Goal: Find specific page/section: Locate a particular part of the current website

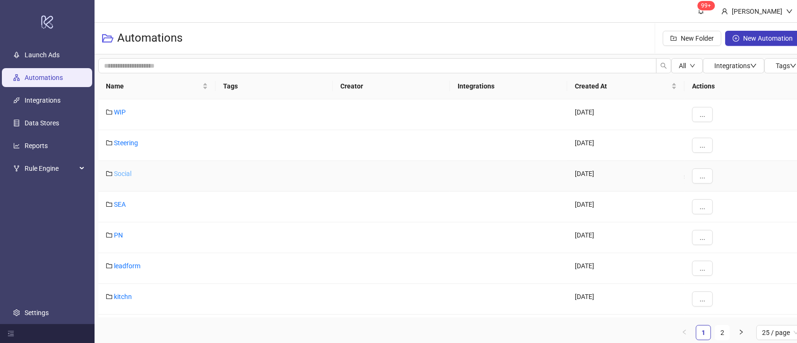
click at [129, 171] on link "Social" at bounding box center [122, 174] width 17 height 8
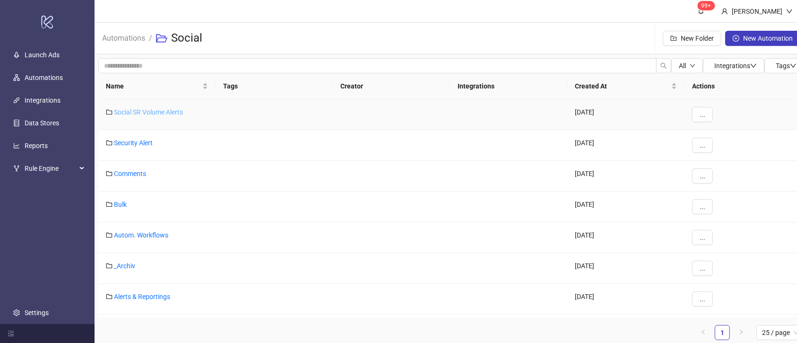
click at [129, 112] on link "Social SR Volume Alerts" at bounding box center [148, 112] width 69 height 8
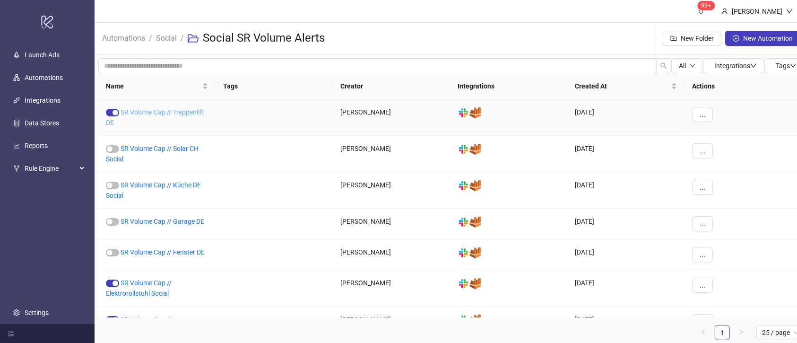
click at [192, 109] on link "SR Volume Cap // Treppenlift DE" at bounding box center [155, 117] width 98 height 18
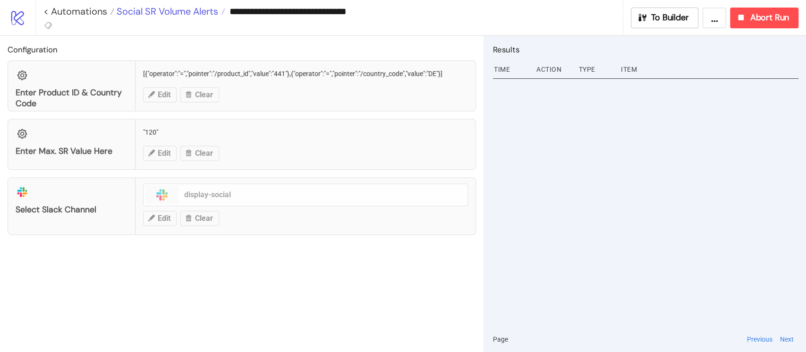
click at [184, 11] on span "Social SR Volume Alerts" at bounding box center [166, 11] width 104 height 12
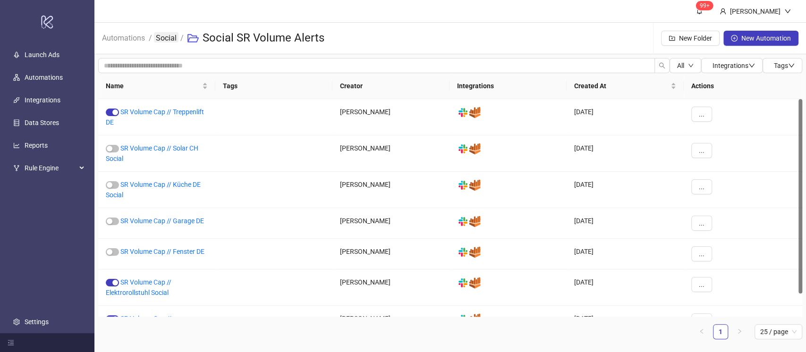
click at [165, 33] on link "Social" at bounding box center [166, 37] width 25 height 10
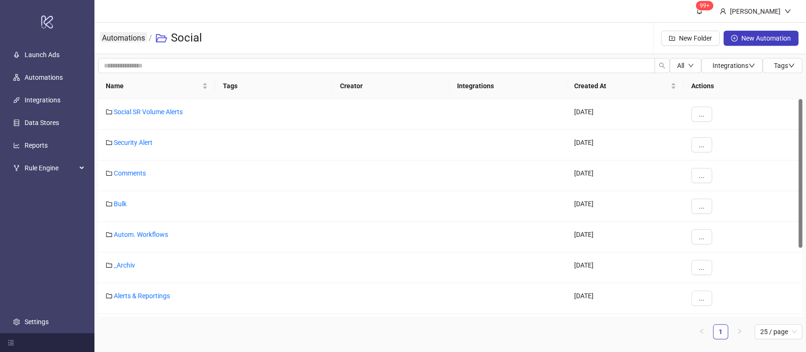
click at [131, 40] on link "Automations" at bounding box center [123, 37] width 47 height 10
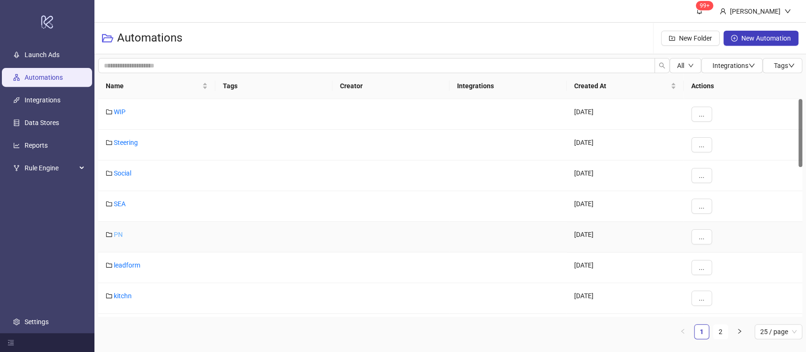
click at [117, 232] on link "PN" at bounding box center [118, 235] width 9 height 8
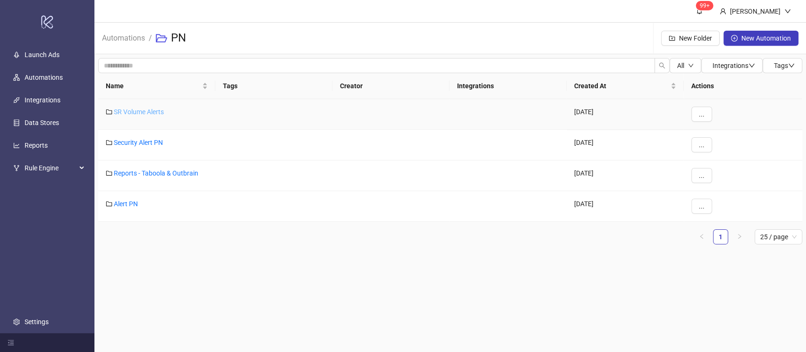
click at [149, 111] on link "SR Volume Alerts" at bounding box center [139, 112] width 50 height 8
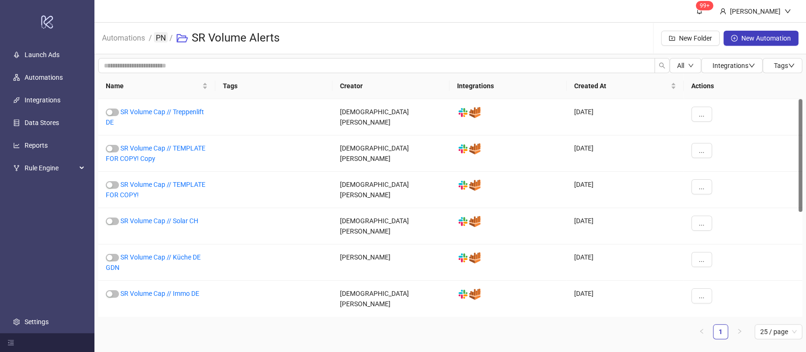
click at [168, 36] on link "PN" at bounding box center [161, 37] width 14 height 10
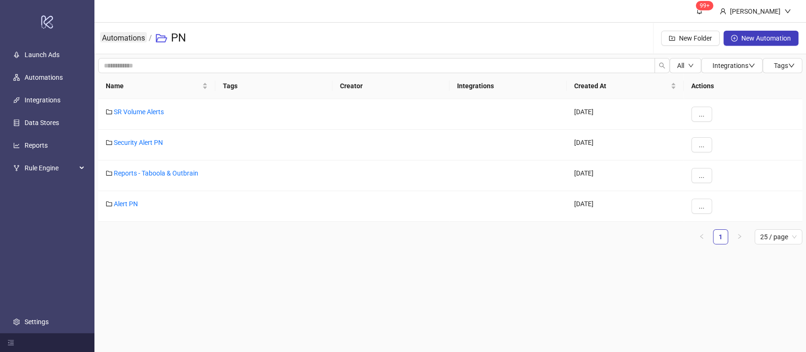
click at [132, 39] on link "Automations" at bounding box center [123, 37] width 47 height 10
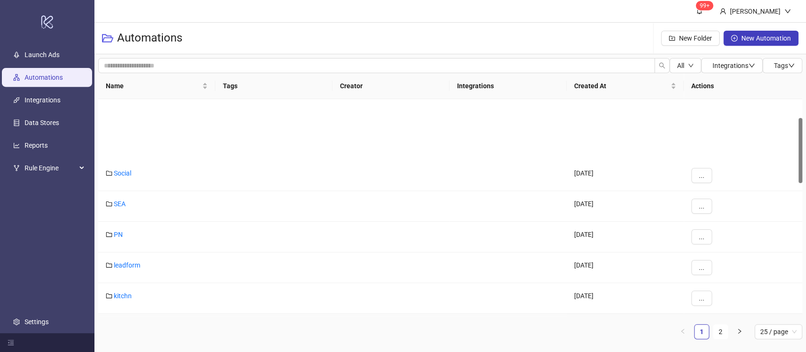
scroll to position [63, 0]
click at [124, 263] on link "GDN" at bounding box center [121, 264] width 14 height 8
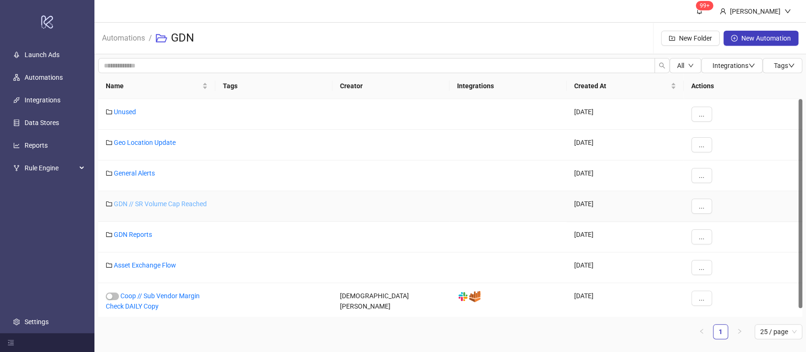
click at [158, 200] on link "GDN // SR Volume Cap Reached" at bounding box center [160, 204] width 93 height 8
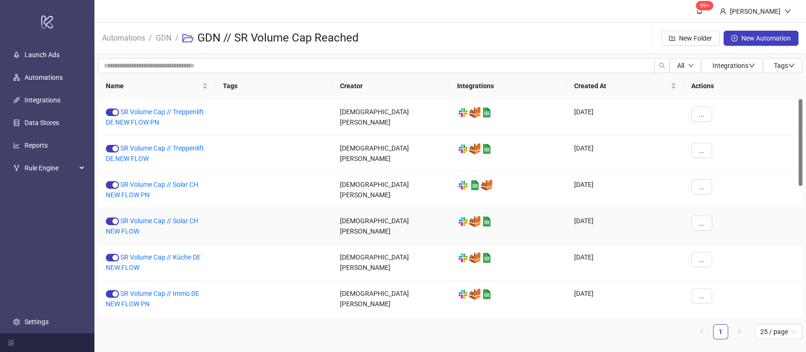
scroll to position [327, 0]
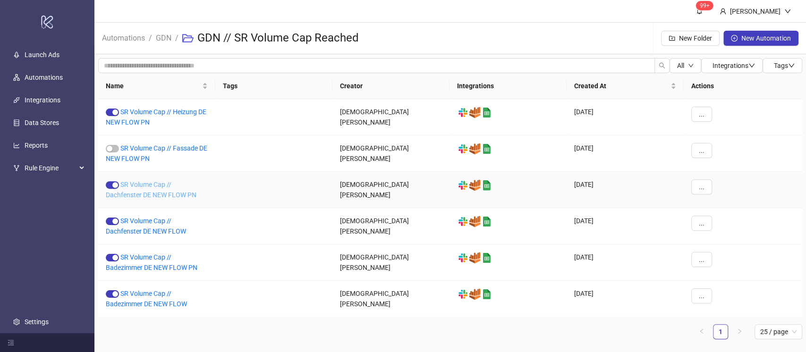
click at [158, 192] on link "SR Volume Cap // Dachfenster DE NEW FLOW PN" at bounding box center [151, 190] width 91 height 18
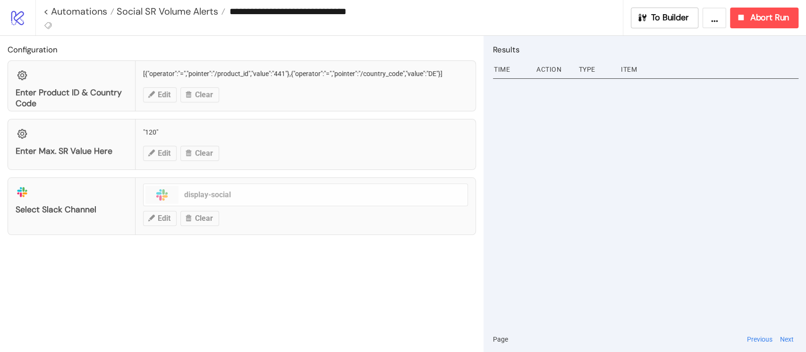
type input "**********"
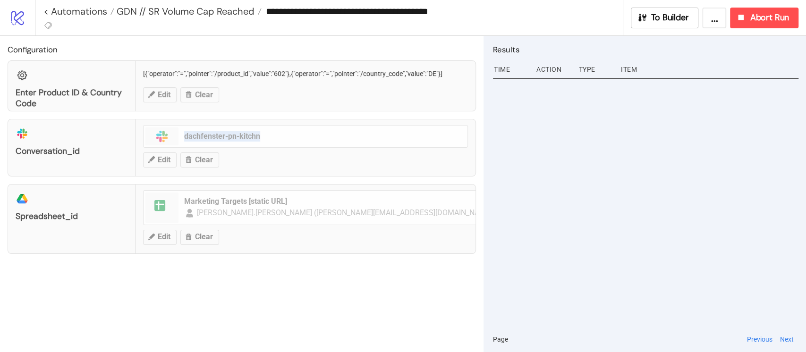
drag, startPoint x: 183, startPoint y: 132, endPoint x: 285, endPoint y: 138, distance: 101.7
click at [285, 138] on div "platform/slack conversation_id platform/slack dachfenster-pn-kitchn Edit Clear" at bounding box center [242, 148] width 469 height 58
click at [257, 273] on div "Configuration Enter Product ID & Country Code [{"operator":"=","pointer":"/prod…" at bounding box center [242, 194] width 484 height 317
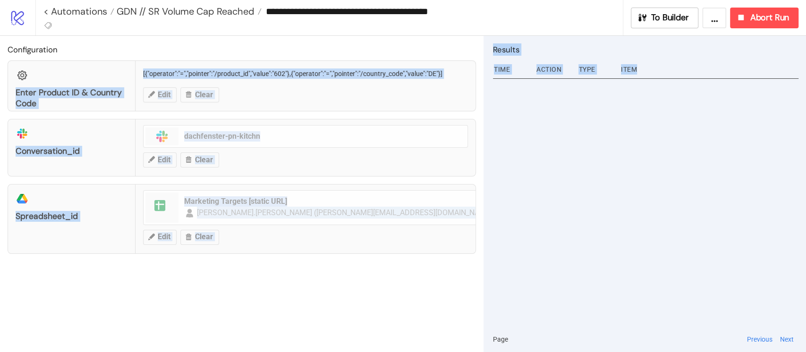
drag, startPoint x: 445, startPoint y: 47, endPoint x: 589, endPoint y: 99, distance: 152.7
click at [589, 99] on div "Configuration Enter Product ID & Country Code [{"operator":"=","pointer":"/prod…" at bounding box center [403, 194] width 806 height 317
click at [621, 174] on div at bounding box center [646, 201] width 306 height 251
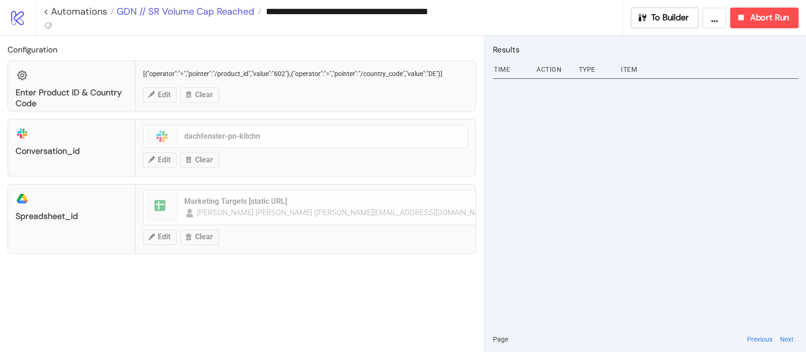
click at [189, 8] on span "GDN // SR Volume Cap Reached" at bounding box center [184, 11] width 140 height 12
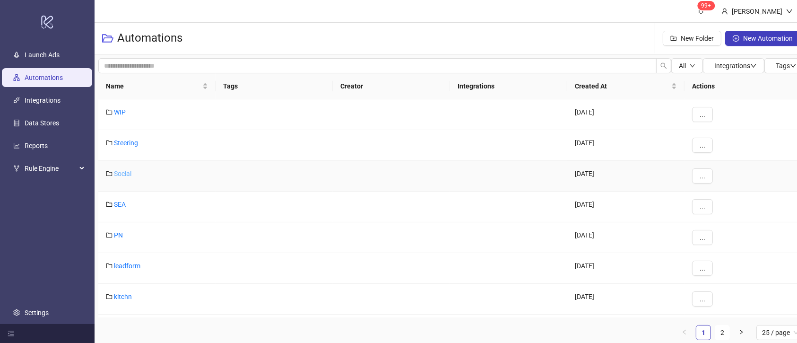
click at [125, 172] on link "Social" at bounding box center [122, 174] width 17 height 8
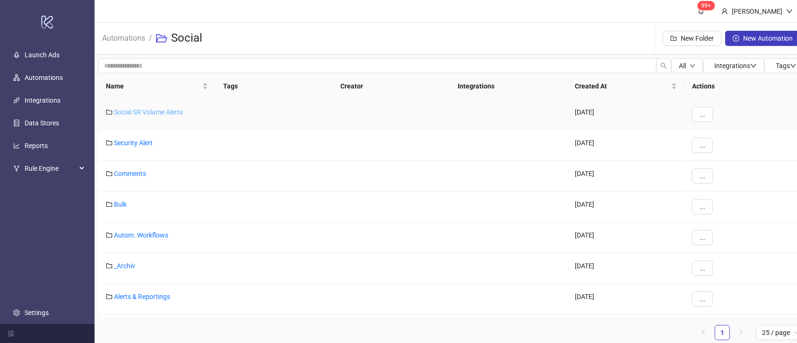
click at [133, 111] on link "Social SR Volume Alerts" at bounding box center [148, 112] width 69 height 8
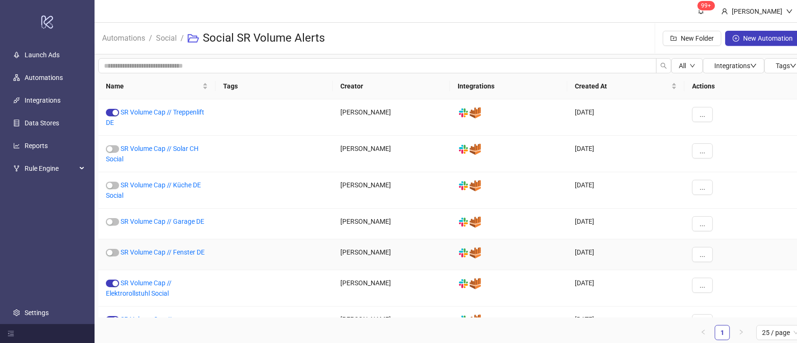
scroll to position [25, 0]
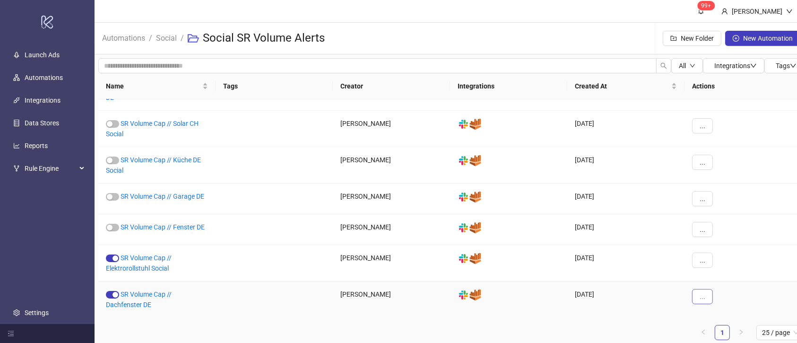
click at [702, 294] on span "..." at bounding box center [702, 296] width 6 height 8
click at [662, 332] on ul "1 25 / page" at bounding box center [450, 332] width 705 height 15
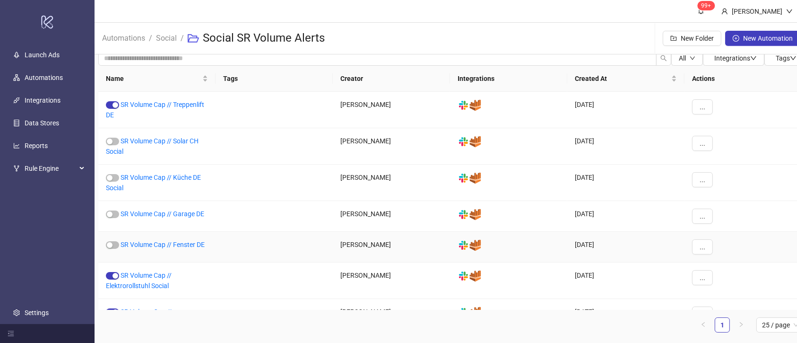
scroll to position [0, 0]
